Goal: Communication & Community: Connect with others

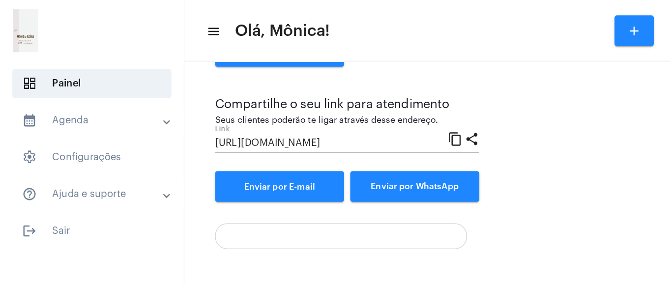
scroll to position [140, 0]
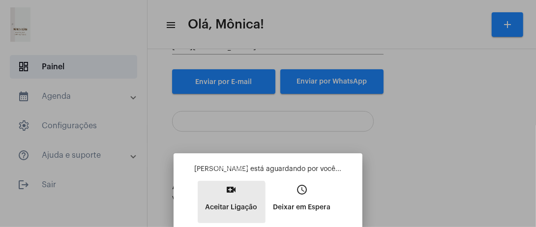
click at [225, 203] on p "Aceitar Ligação" at bounding box center [231, 208] width 52 height 18
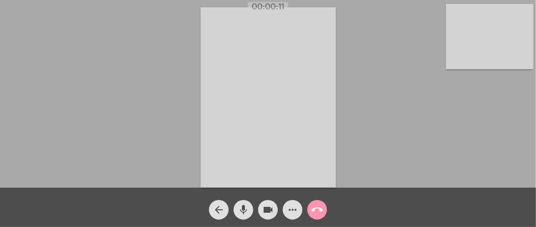
click at [128, 102] on div "Acessando Câmera e Microfone..." at bounding box center [268, 96] width 534 height 188
click at [72, 102] on div "Acessando Câmera e Microfone..." at bounding box center [268, 96] width 534 height 188
click at [499, 36] on video at bounding box center [490, 36] width 88 height 65
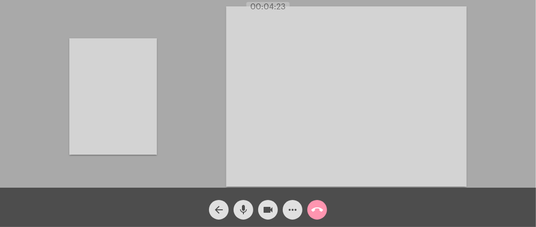
click at [117, 103] on video at bounding box center [113, 96] width 88 height 117
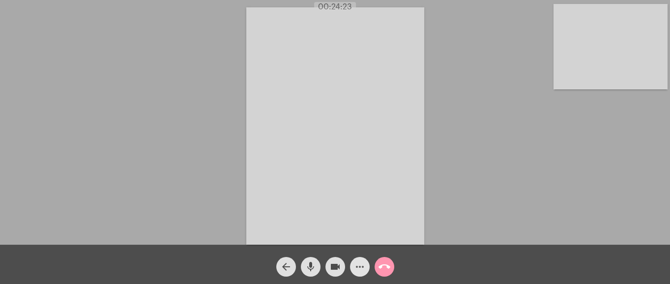
click at [356, 227] on mat-icon "more_horiz" at bounding box center [360, 267] width 12 height 12
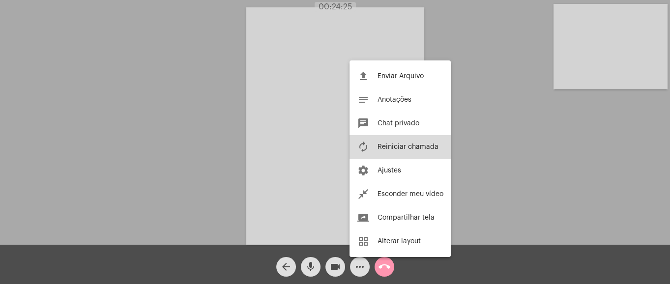
click at [395, 145] on span "Reiniciar chamada" at bounding box center [407, 147] width 61 height 7
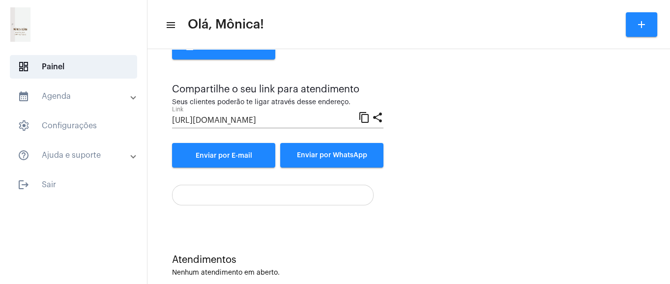
scroll to position [84, 0]
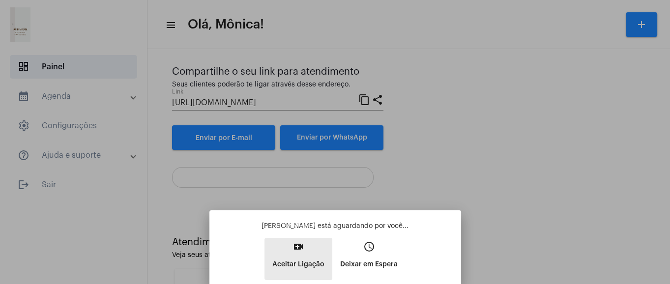
click at [302, 250] on mat-icon "video_call" at bounding box center [299, 247] width 12 height 12
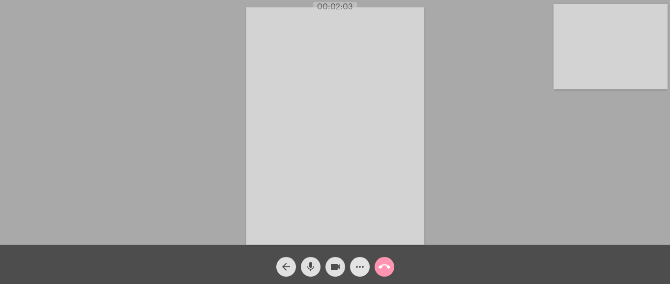
click at [355, 264] on mat-icon "more_horiz" at bounding box center [360, 267] width 12 height 12
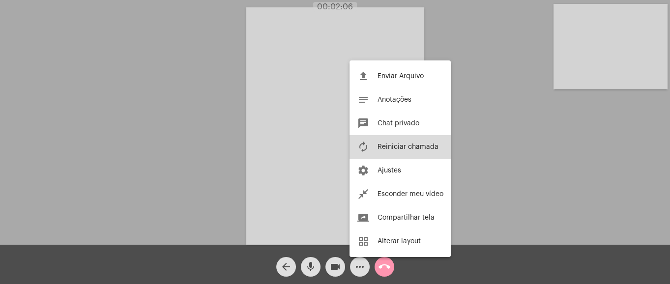
click at [399, 148] on span "Reiniciar chamada" at bounding box center [407, 147] width 61 height 7
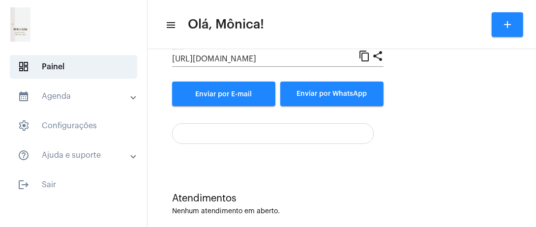
scroll to position [140, 0]
